Goal: Task Accomplishment & Management: Manage account settings

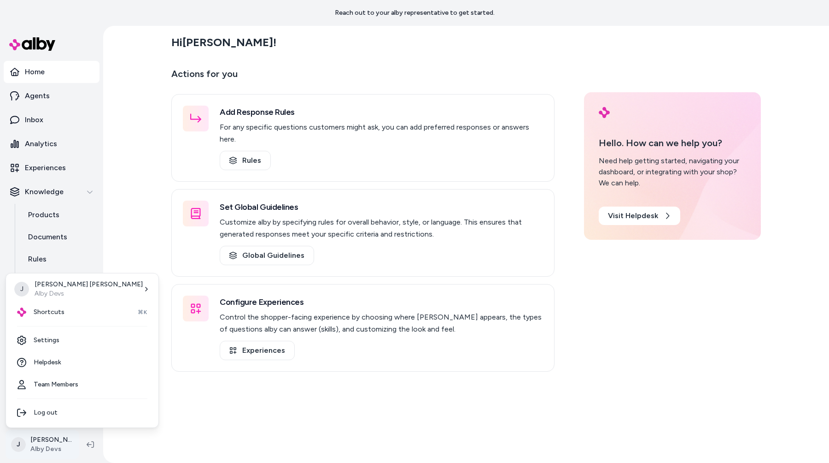
click at [52, 442] on html "Reach out to your alby representative to get started. Home Agents Inbox Analyti…" at bounding box center [414, 231] width 829 height 463
click at [141, 335] on html "Reach out to your alby representative to get started. Home Agents Inbox Analyti…" at bounding box center [414, 231] width 829 height 463
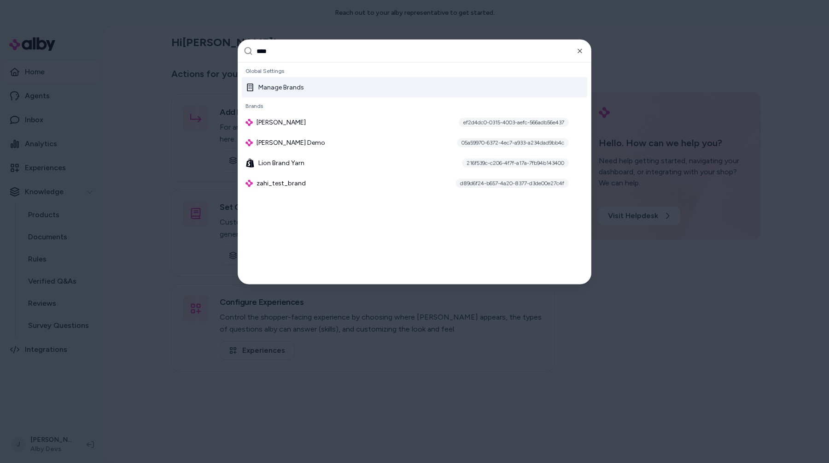
type input "*****"
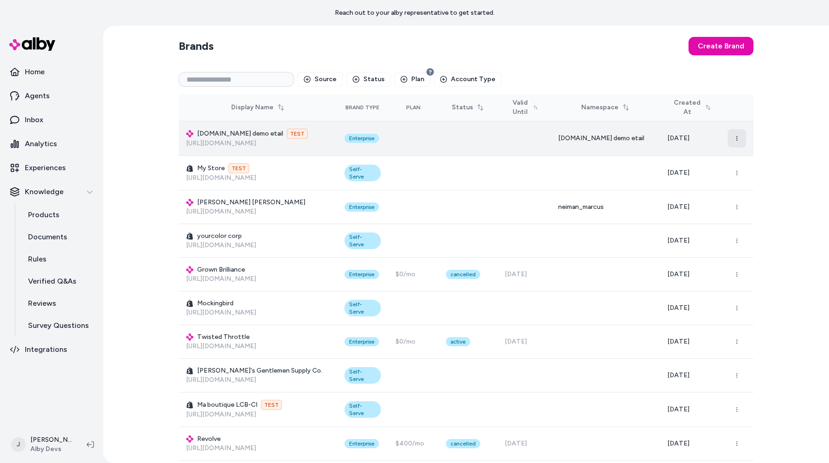
click at [735, 134] on button "button" at bounding box center [737, 138] width 18 height 18
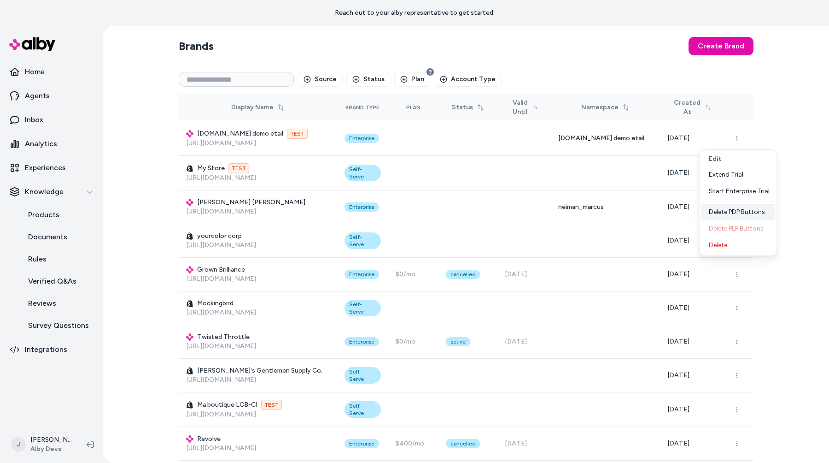
click at [729, 209] on div "Delete PDP Buttons" at bounding box center [739, 212] width 74 height 17
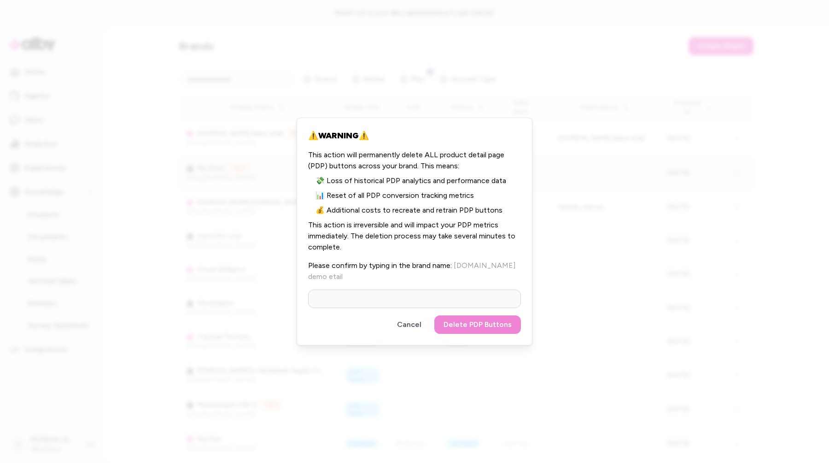
drag, startPoint x: 407, startPoint y: 317, endPoint x: 667, endPoint y: 179, distance: 294.7
click at [407, 317] on button "Cancel" at bounding box center [409, 324] width 43 height 18
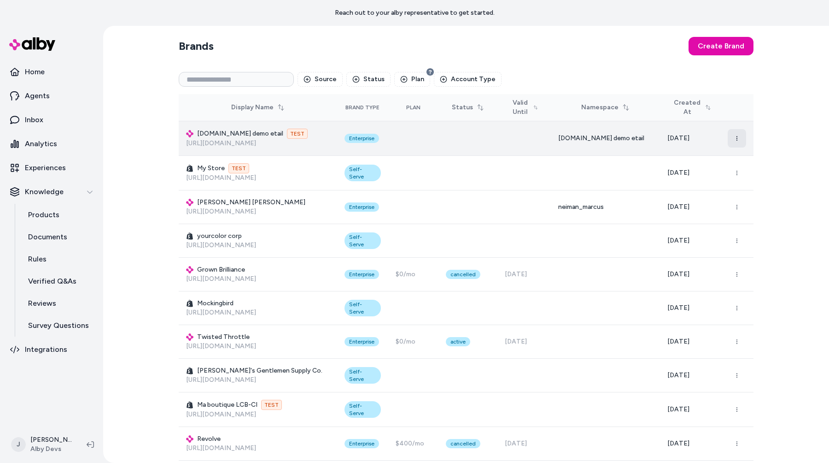
click at [739, 140] on button "button" at bounding box center [737, 138] width 18 height 18
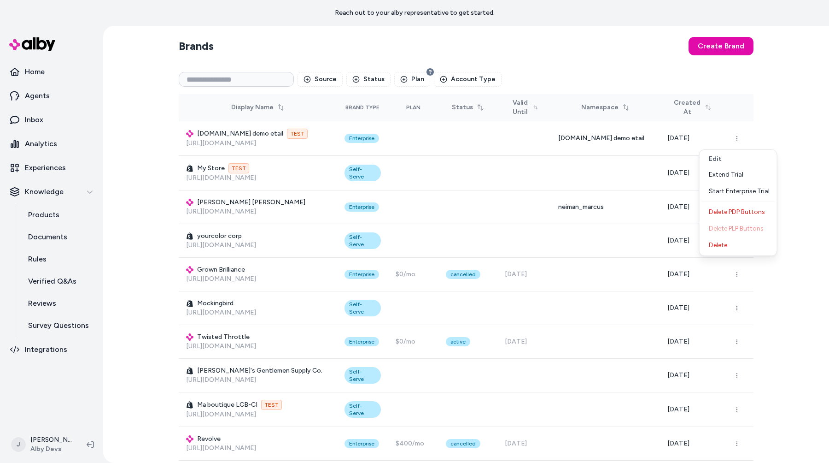
click at [563, 53] on section "Brands Create Brand" at bounding box center [466, 46] width 575 height 26
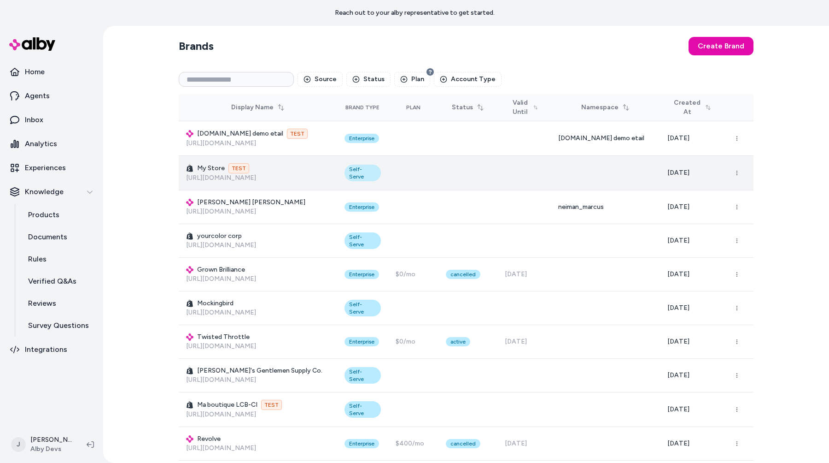
click at [369, 170] on div "Self-Serve" at bounding box center [363, 172] width 36 height 17
click at [369, 171] on div "Self-Serve" at bounding box center [363, 172] width 36 height 17
copy div "Self-Serve"
